Goal: Task Accomplishment & Management: Complete application form

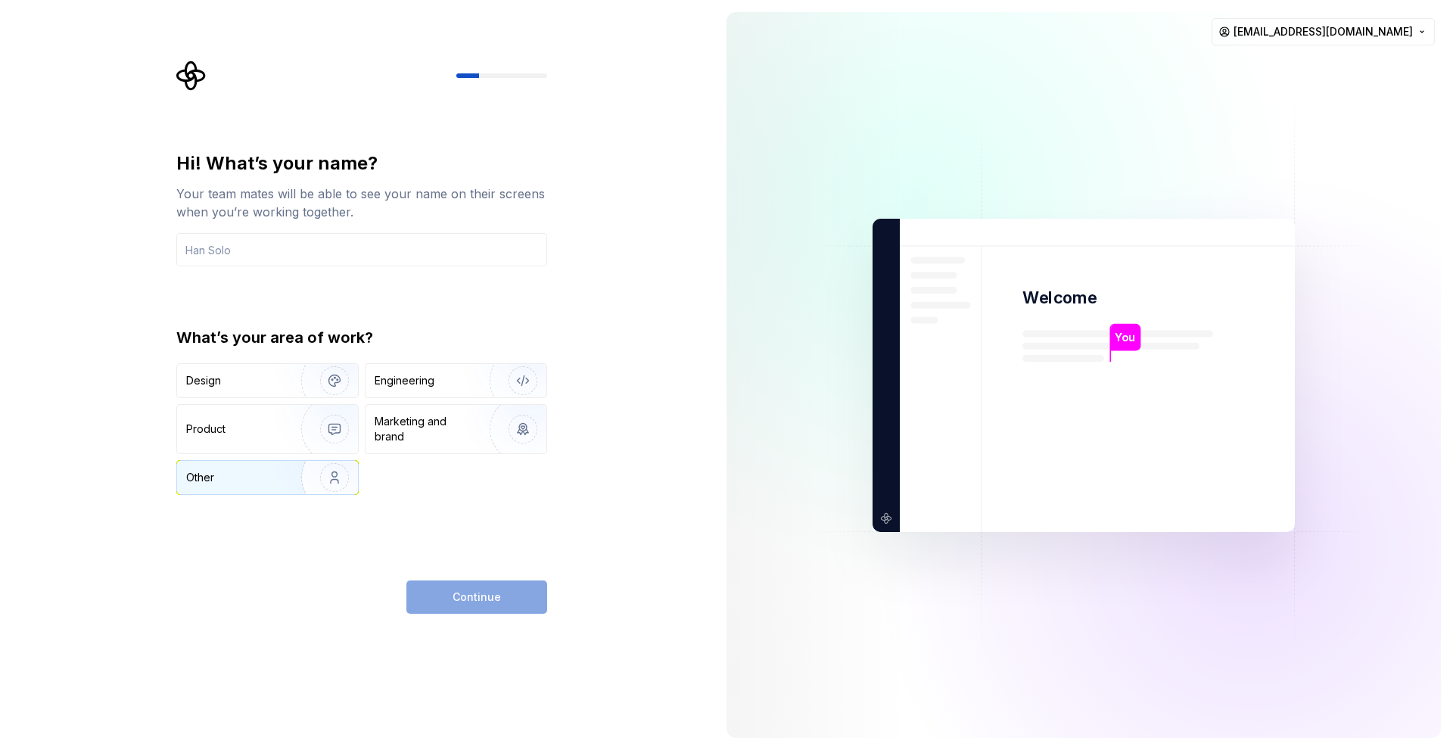
click at [294, 486] on img "button" at bounding box center [324, 477] width 97 height 101
click at [439, 587] on div "Continue" at bounding box center [476, 596] width 141 height 33
click at [284, 254] on input "text" at bounding box center [361, 249] width 371 height 33
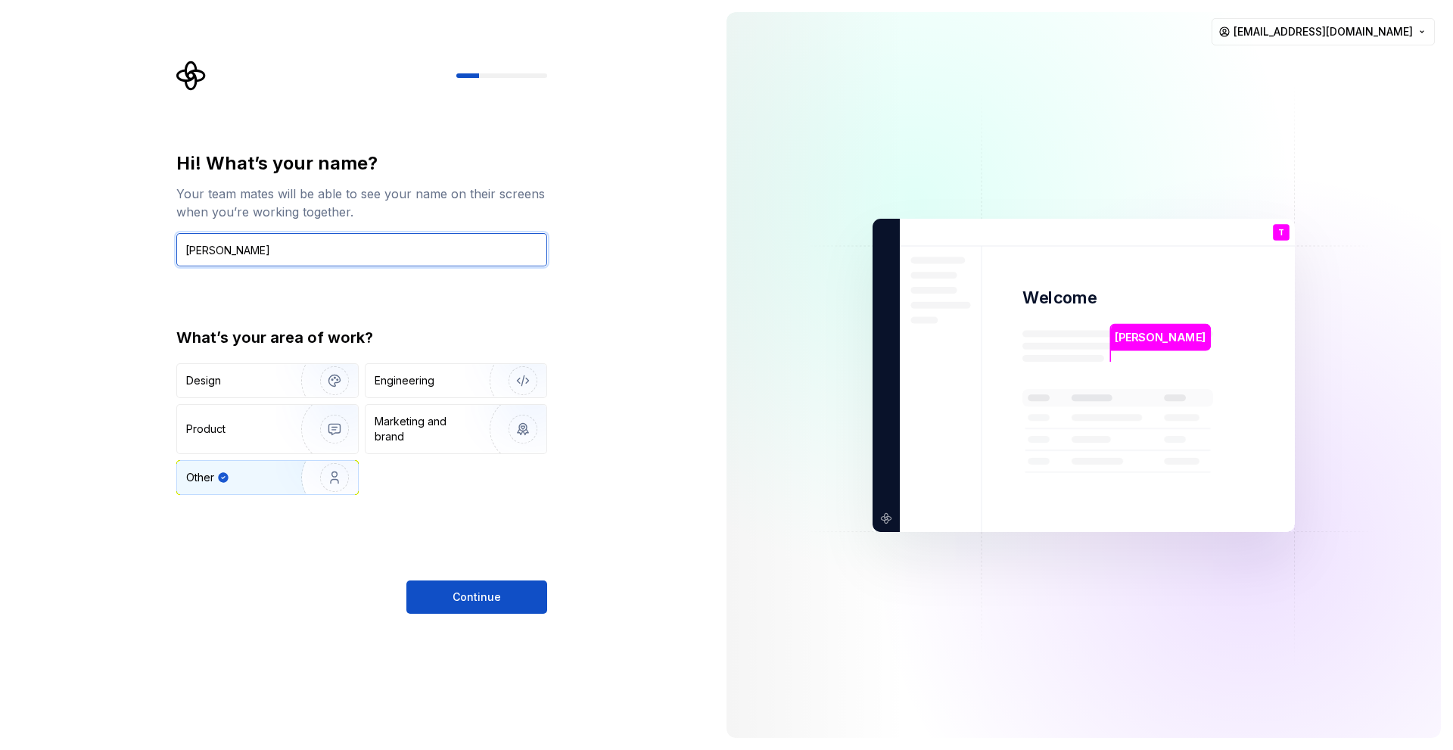
type input "Thimmaiah"
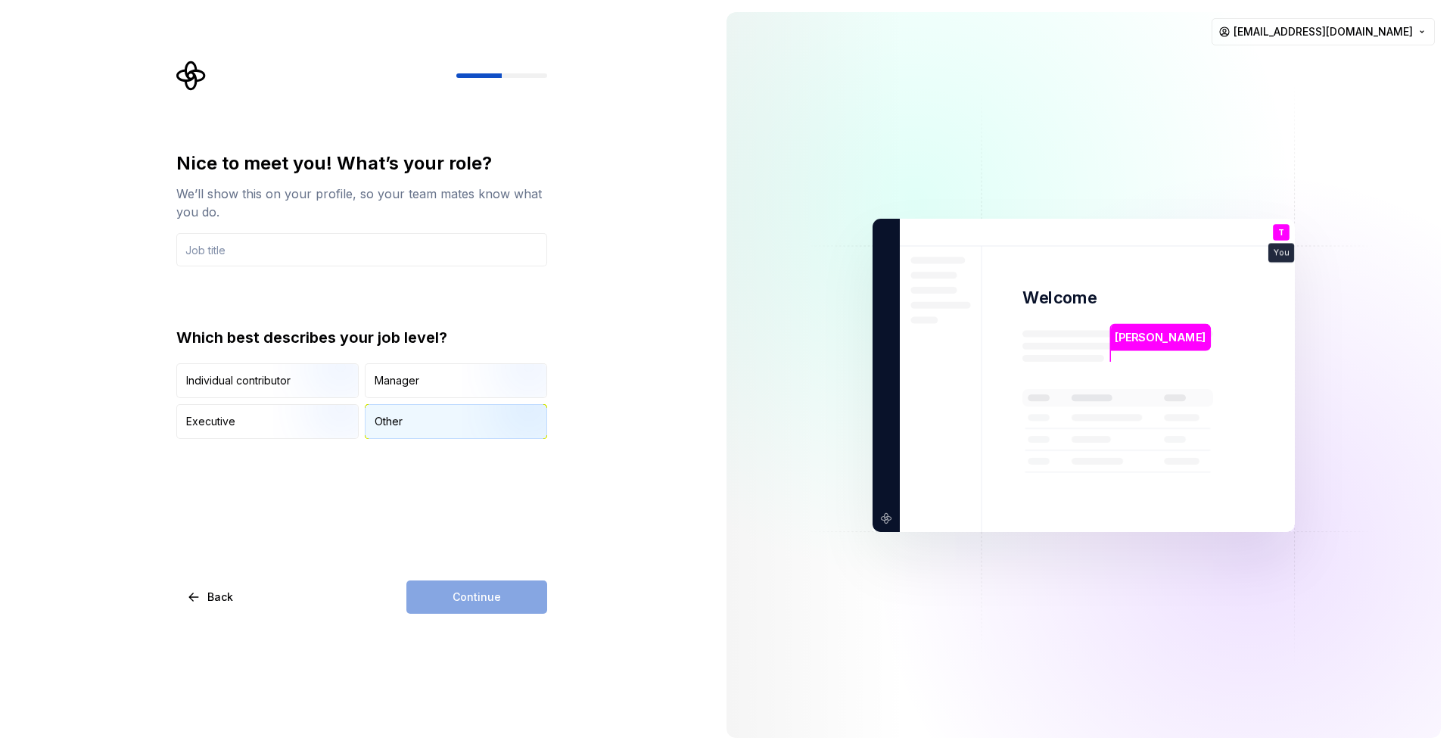
click at [414, 421] on div "Other" at bounding box center [455, 421] width 181 height 33
click at [480, 591] on div "Continue" at bounding box center [476, 596] width 141 height 33
click at [334, 247] on input "text" at bounding box center [361, 249] width 371 height 33
click at [295, 383] on img "button" at bounding box center [321, 399] width 97 height 101
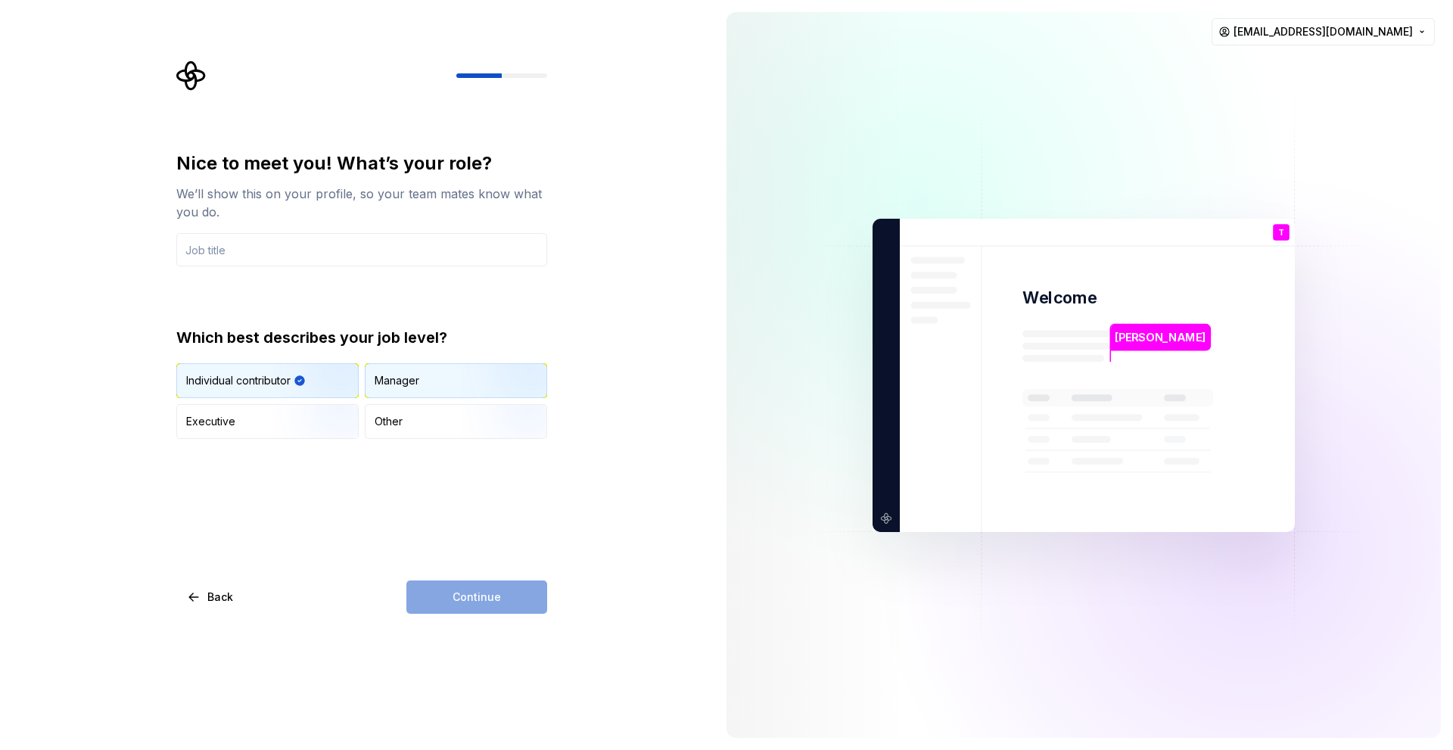
click at [390, 372] on div "Manager" at bounding box center [455, 380] width 181 height 33
click at [408, 433] on div "Other" at bounding box center [455, 421] width 181 height 33
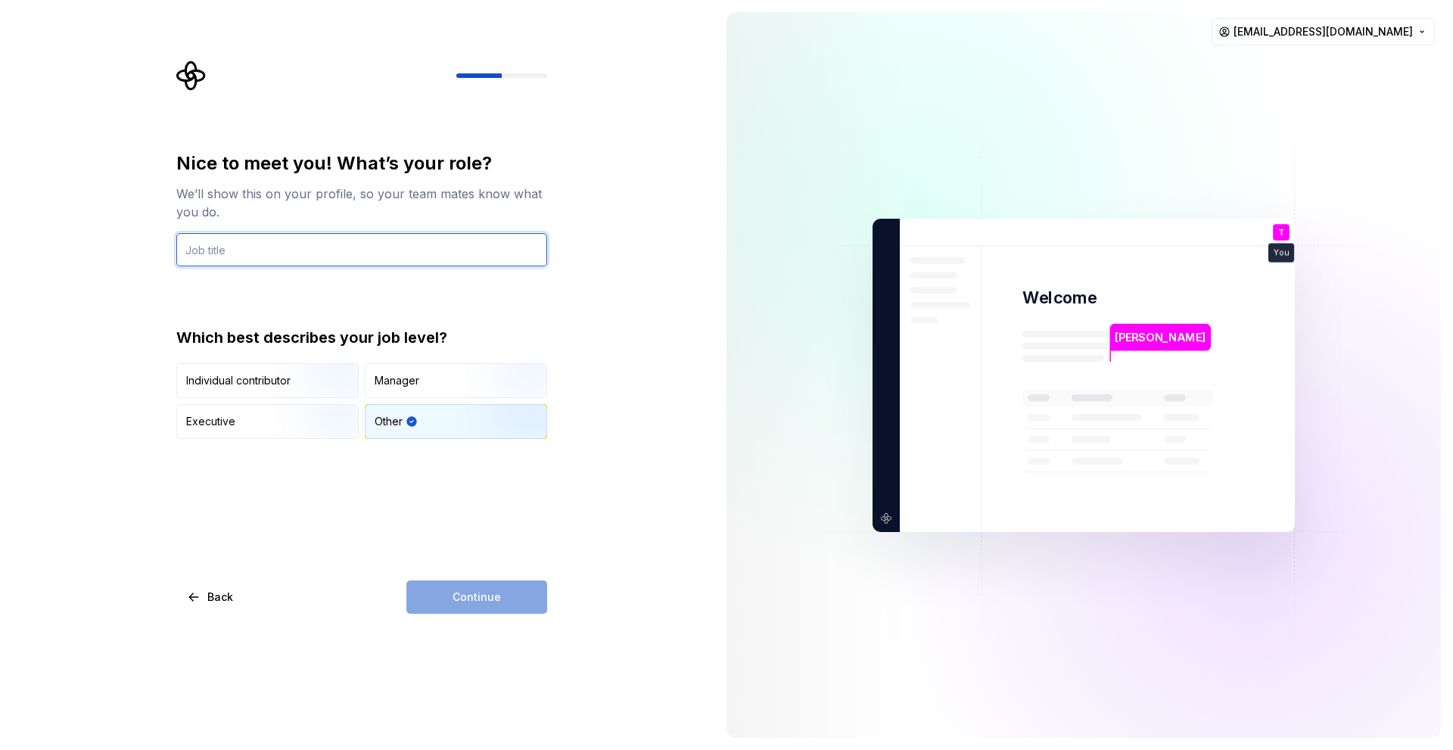
click at [315, 250] on input "text" at bounding box center [361, 249] width 371 height 33
type input "Student"
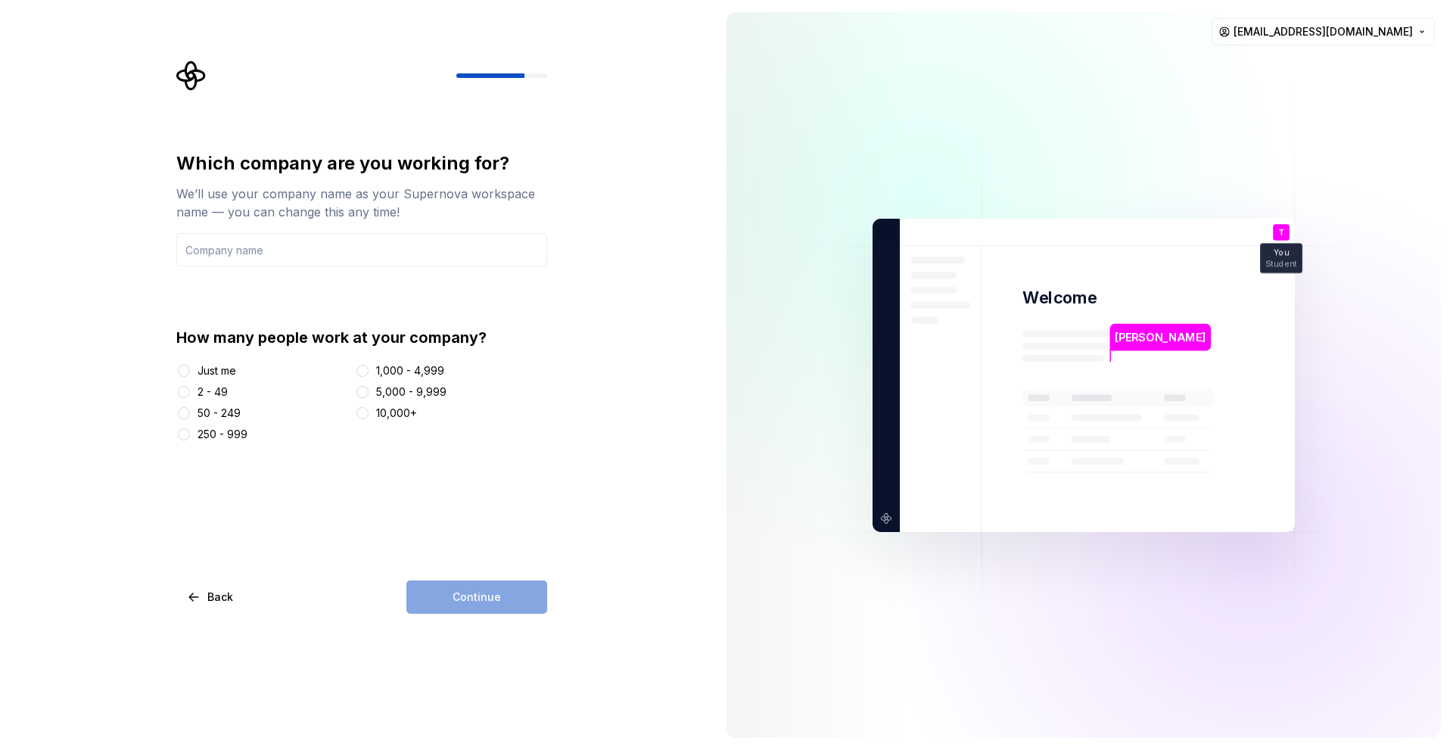
click at [227, 370] on div "Just me" at bounding box center [216, 370] width 39 height 15
click at [190, 370] on button "Just me" at bounding box center [184, 371] width 12 height 12
click at [438, 592] on div "Continue" at bounding box center [476, 596] width 141 height 33
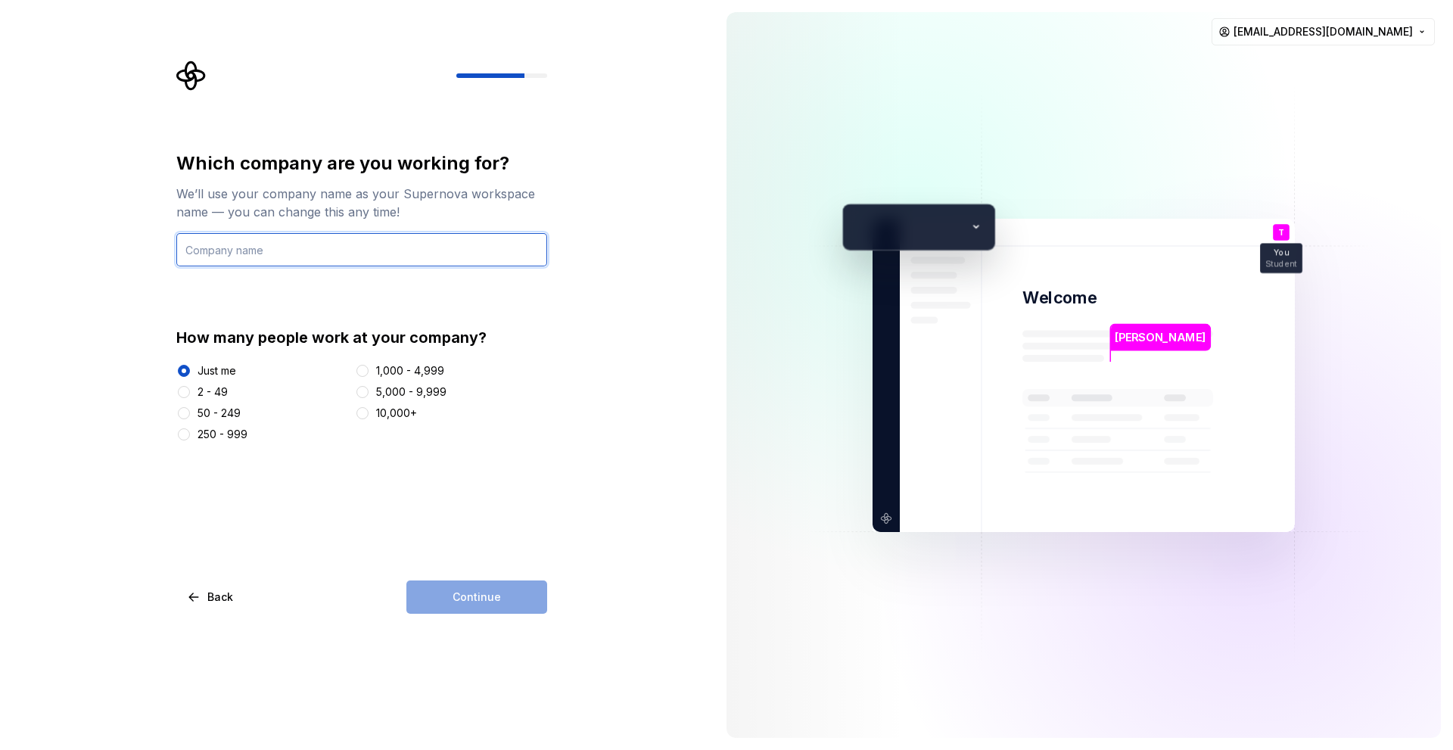
click at [309, 262] on input "text" at bounding box center [361, 249] width 371 height 33
click at [317, 259] on input "text" at bounding box center [361, 249] width 371 height 33
type input "none"
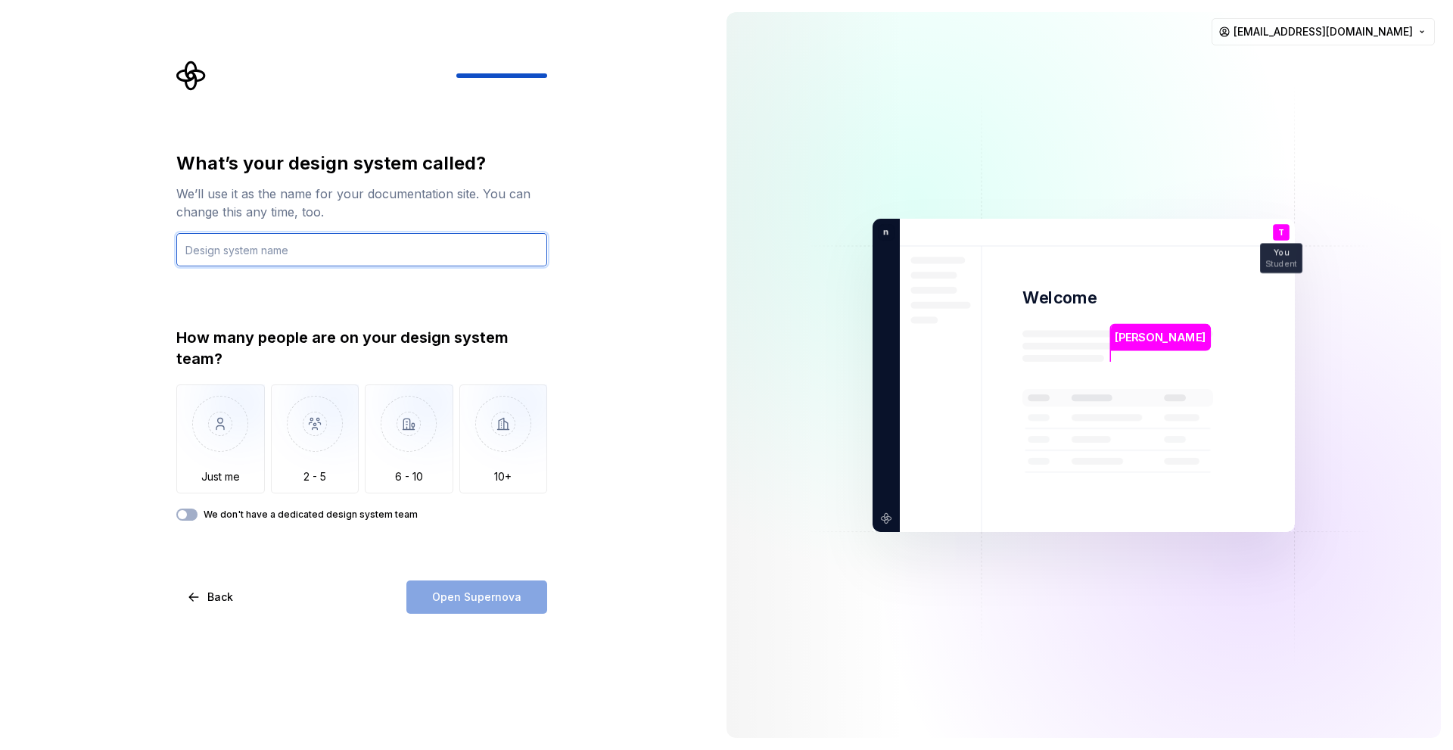
click at [480, 243] on input "text" at bounding box center [361, 249] width 371 height 33
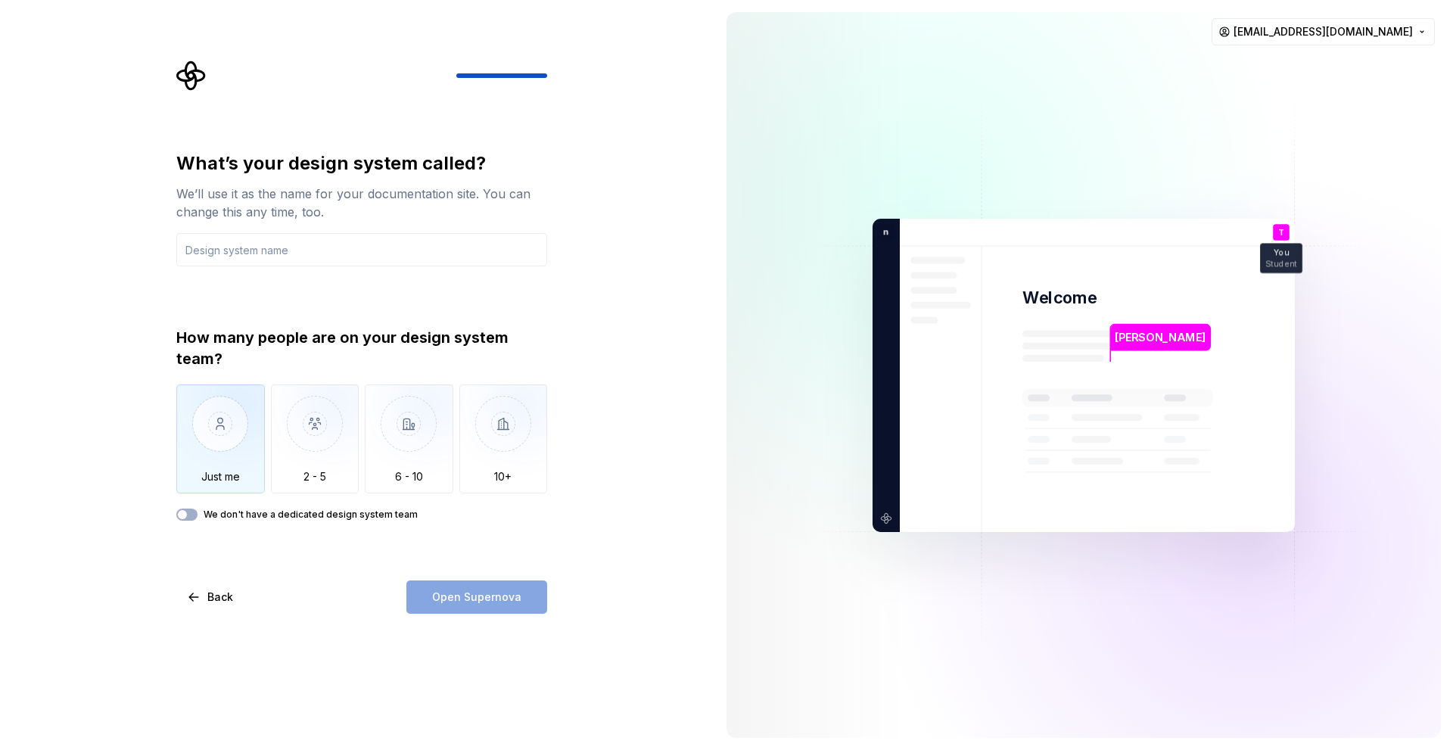
click at [245, 411] on img "button" at bounding box center [220, 434] width 89 height 101
click at [198, 516] on div "We don't have a dedicated design system team" at bounding box center [361, 514] width 371 height 12
click at [194, 516] on button "We don't have a dedicated design system team" at bounding box center [186, 514] width 21 height 12
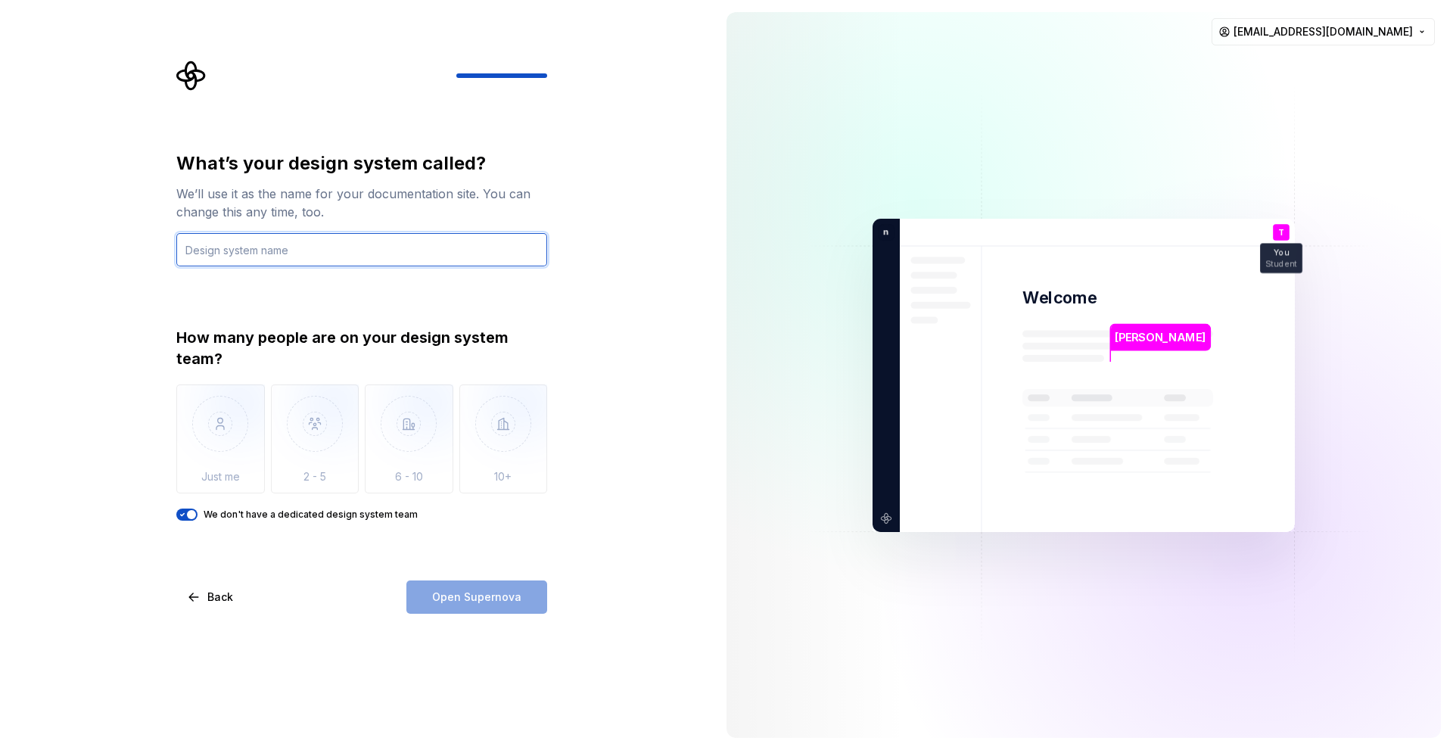
click at [285, 247] on input "text" at bounding box center [361, 249] width 371 height 33
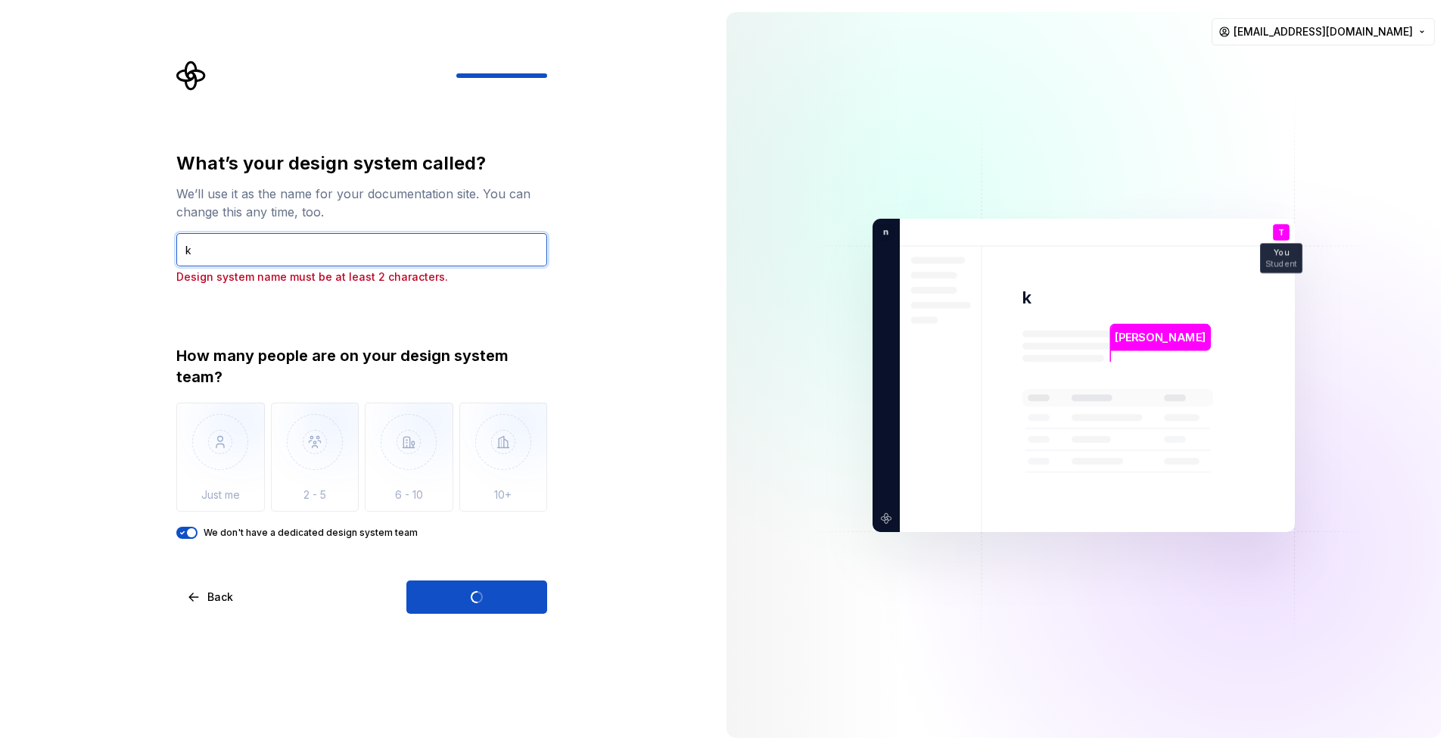
click at [285, 247] on input "k" at bounding box center [361, 249] width 371 height 33
type input "kkkkkk"
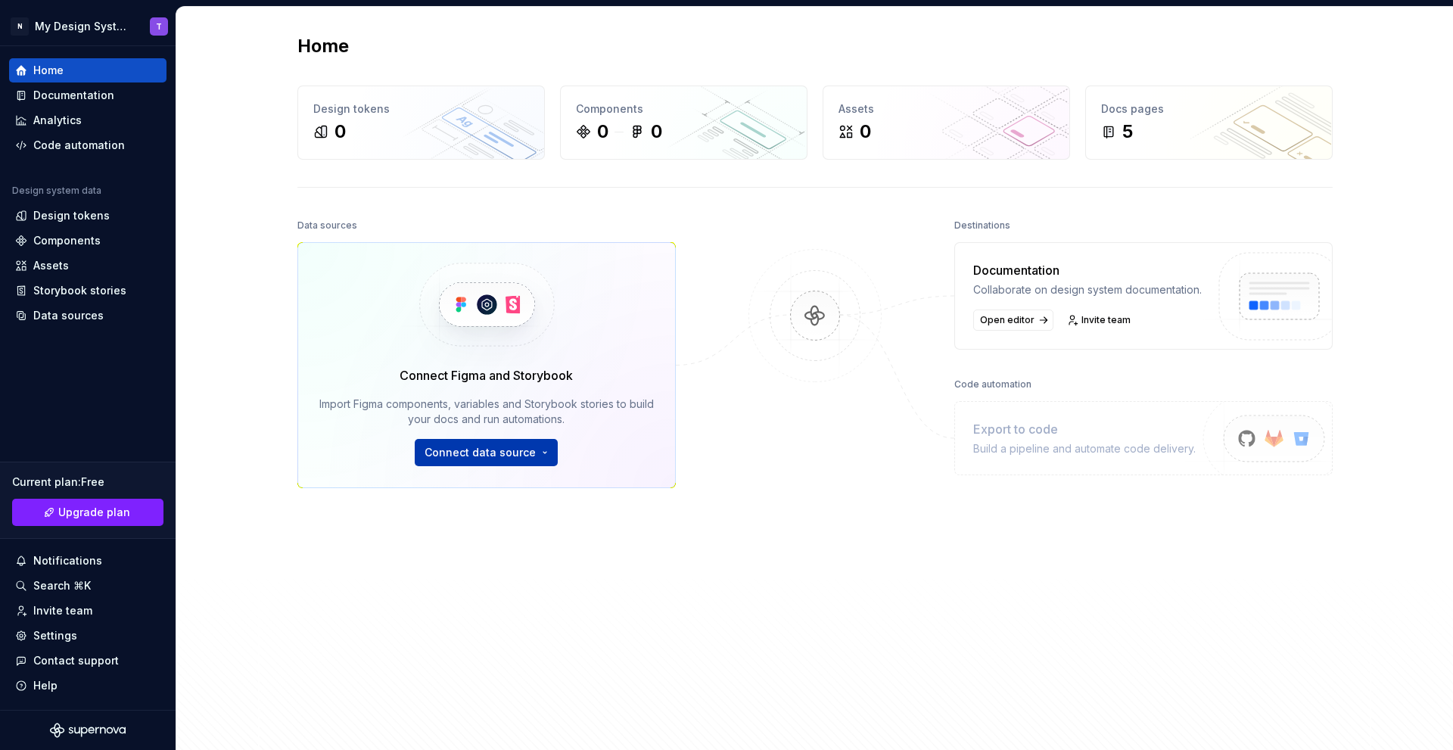
click at [541, 452] on html "N My Design System T Home Documentation Analytics Code automation Design system…" at bounding box center [726, 375] width 1453 height 750
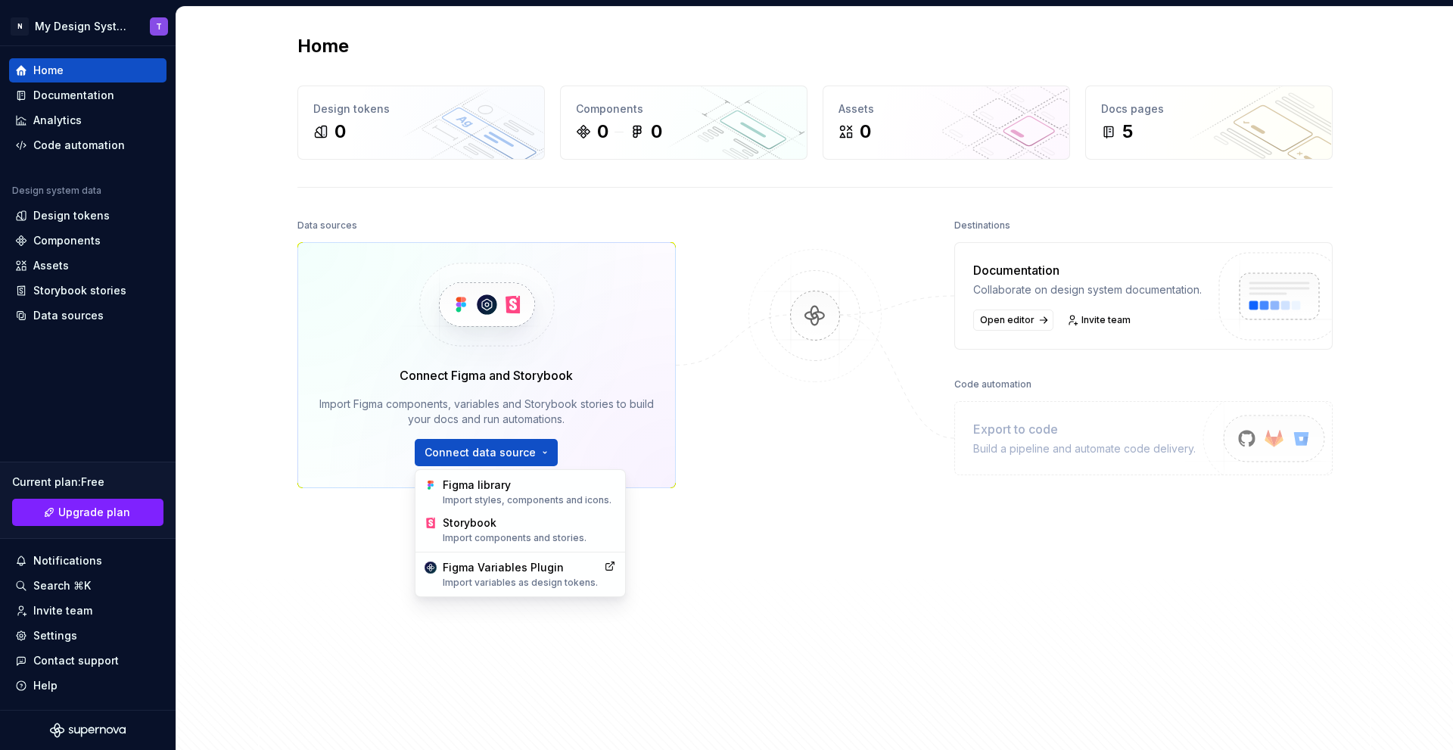
click at [611, 446] on html "N My Design System T Home Documentation Analytics Code automation Design system…" at bounding box center [726, 375] width 1453 height 750
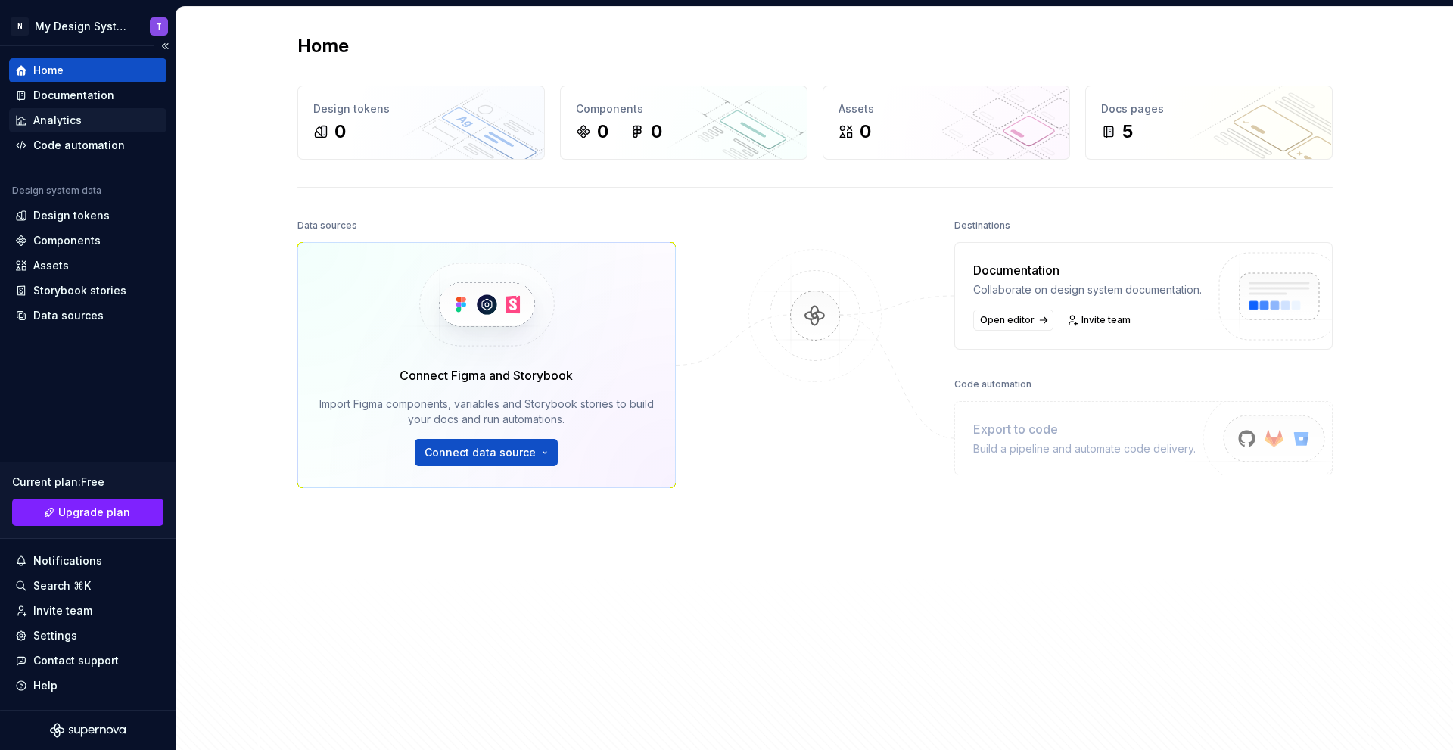
click at [117, 117] on div "Analytics" at bounding box center [87, 120] width 145 height 15
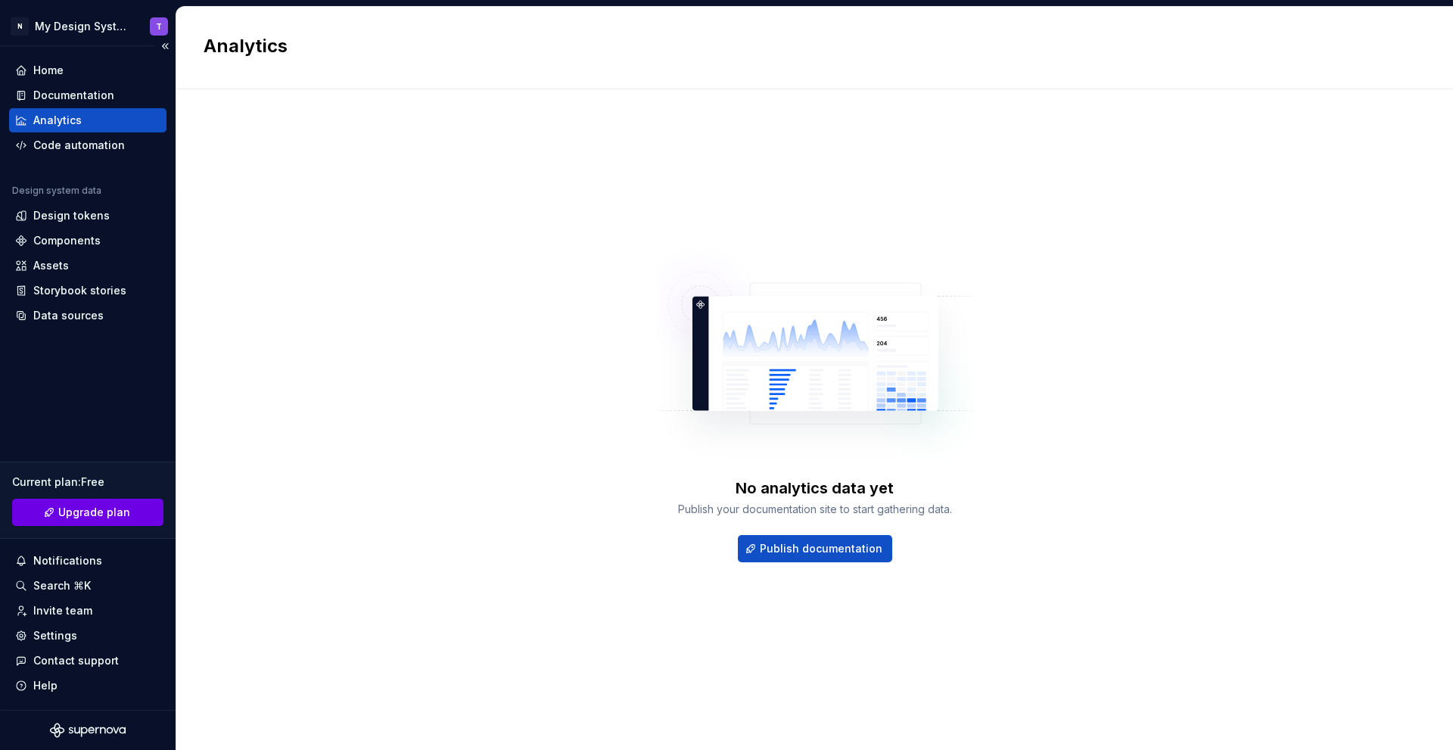
click at [141, 511] on link "Upgrade plan" at bounding box center [87, 512] width 151 height 27
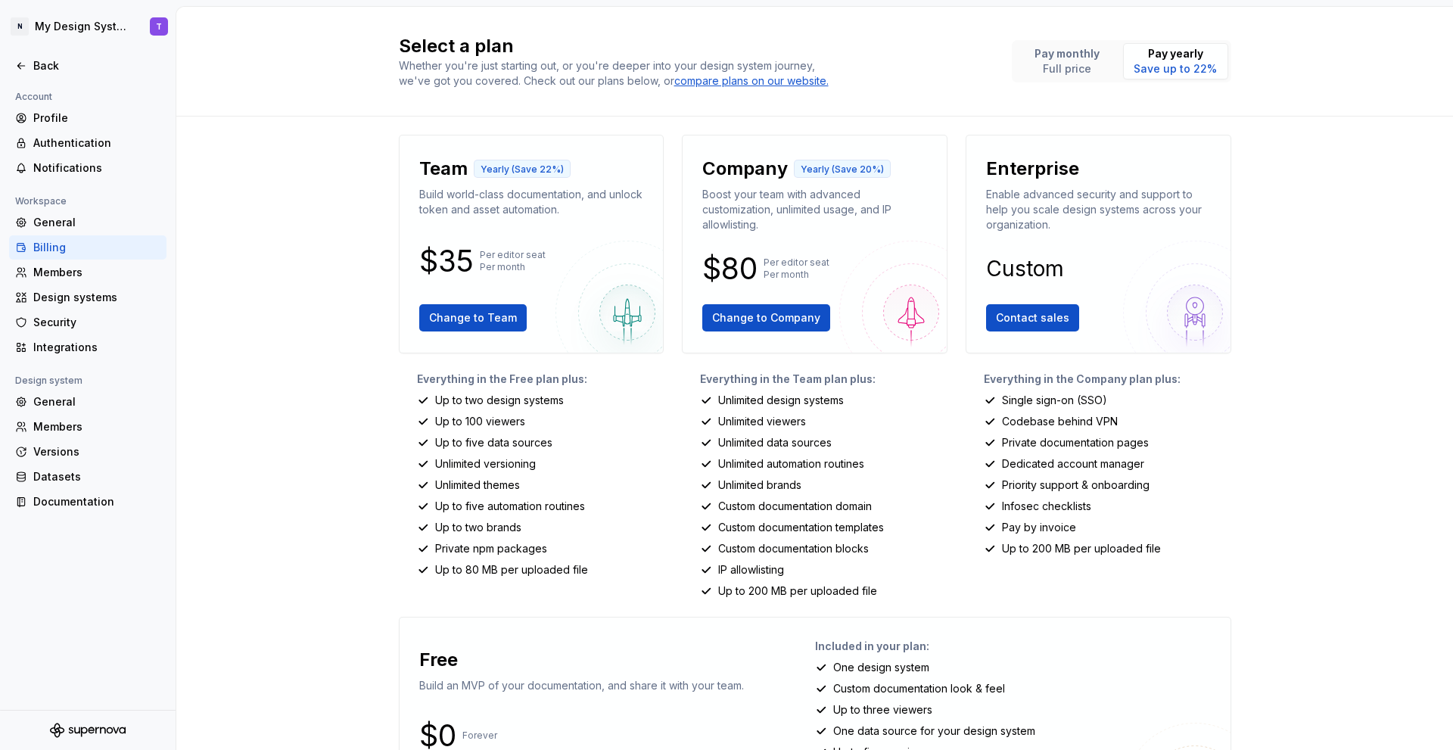
scroll to position [110, 0]
